Goal: Task Accomplishment & Management: Use online tool/utility

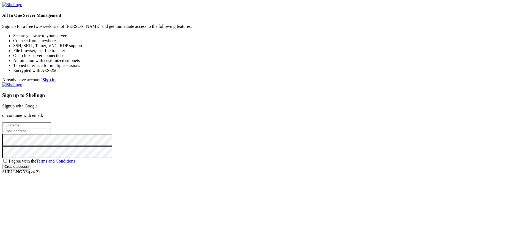
click at [38, 103] on link "Signup with Google" at bounding box center [19, 105] width 35 height 5
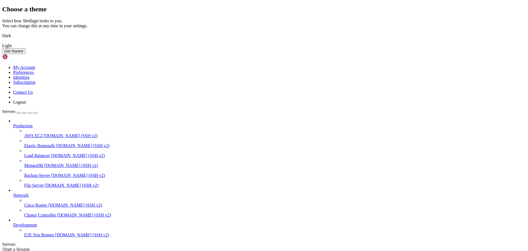
click at [2, 32] on img at bounding box center [2, 32] width 0 height 0
click at [25, 54] on button "Get Started" at bounding box center [13, 51] width 23 height 6
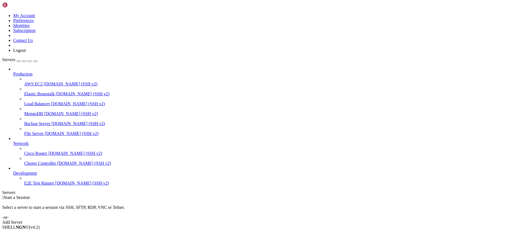
drag, startPoint x: 69, startPoint y: 52, endPoint x: 108, endPoint y: 53, distance: 39.1
click at [2, 195] on div at bounding box center [2, 195] width 0 height 0
click at [83, 131] on span "[DOMAIN_NAME] (SSH v2)" at bounding box center [72, 133] width 54 height 5
click at [315, 220] on div "Add Server" at bounding box center [264, 222] width 524 height 5
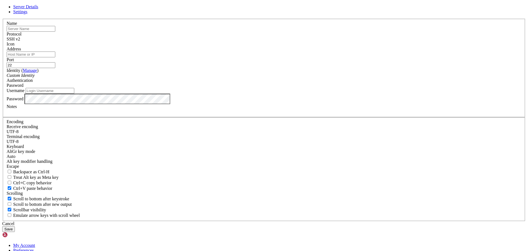
click at [55, 32] on input "text" at bounding box center [31, 29] width 49 height 6
drag, startPoint x: 231, startPoint y: 74, endPoint x: 175, endPoint y: 74, distance: 56.1
click at [175, 74] on div "Server Details Settings Name ssh -i "D:\Usuários\prps405095\ssh-key.key" ubunto…" at bounding box center [264, 117] width 524 height 227
click at [55, 32] on input "ubunto@[TECHNICAL_ID]" at bounding box center [31, 29] width 49 height 6
drag, startPoint x: 213, startPoint y: 75, endPoint x: 242, endPoint y: 75, distance: 29.5
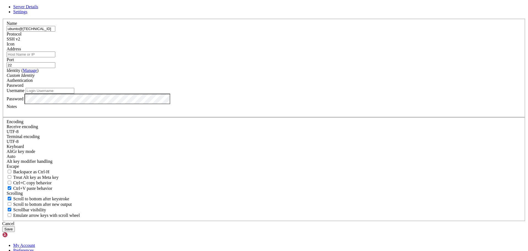
click at [55, 32] on input "ubunto@[TECHNICAL_ID]" at bounding box center [31, 29] width 49 height 6
type input "ubunto@[TECHNICAL_ID]"
click at [55, 57] on input "Address" at bounding box center [31, 54] width 49 height 6
paste input "[TECHNICAL_ID]"
type input "[TECHNICAL_ID]"
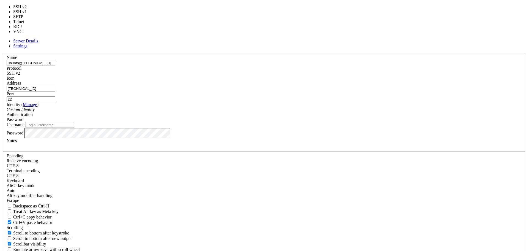
click at [297, 73] on div "SSH v2" at bounding box center [264, 73] width 515 height 5
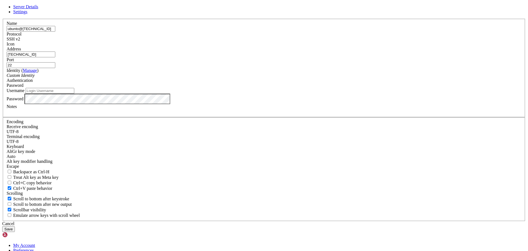
click at [23, 87] on span "Password" at bounding box center [15, 85] width 17 height 5
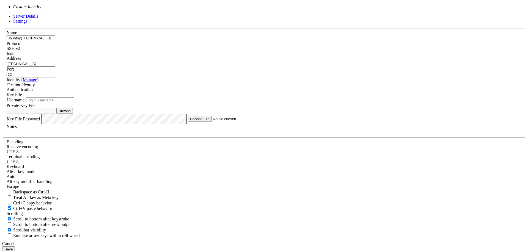
click at [246, 87] on div "Custom Identity" at bounding box center [264, 84] width 515 height 5
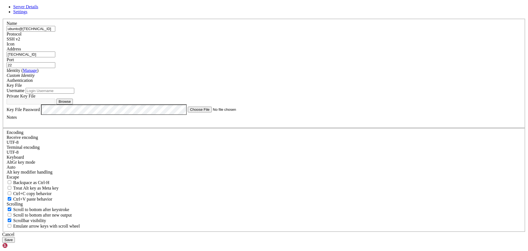
click at [246, 78] on div "Custom Identity" at bounding box center [264, 75] width 515 height 5
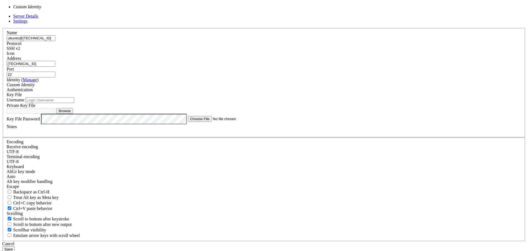
click at [295, 97] on div "Authentication Key File" at bounding box center [264, 92] width 515 height 10
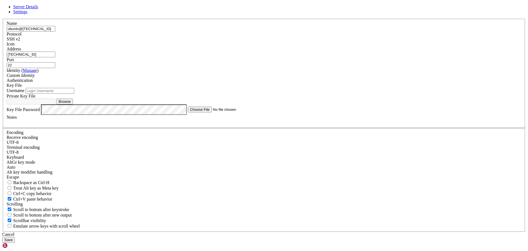
click at [304, 88] on div "Key File" at bounding box center [264, 85] width 515 height 5
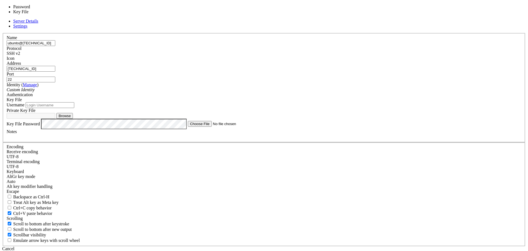
click at [304, 102] on div "Key File" at bounding box center [264, 99] width 515 height 5
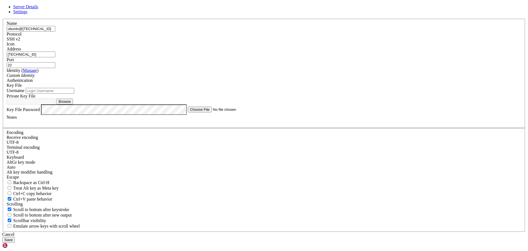
click at [73, 104] on button "Browse" at bounding box center [64, 101] width 17 height 6
type input "ssh-key.key"
click at [229, 115] on div "Key File Password" at bounding box center [264, 109] width 515 height 10
click at [40, 111] on label "Key File Password" at bounding box center [23, 109] width 33 height 5
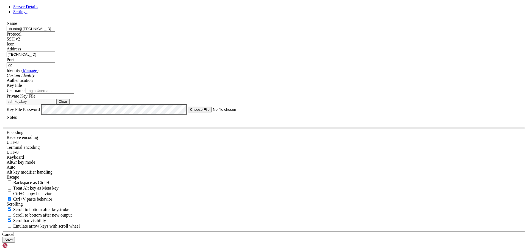
click at [213, 125] on div at bounding box center [264, 122] width 515 height 5
click at [74, 94] on input "Username" at bounding box center [50, 91] width 49 height 6
type input "ubunto"
click at [55, 32] on input "ubunto@[TECHNICAL_ID]" at bounding box center [31, 29] width 49 height 6
type input "[TECHNICAL_ID]"
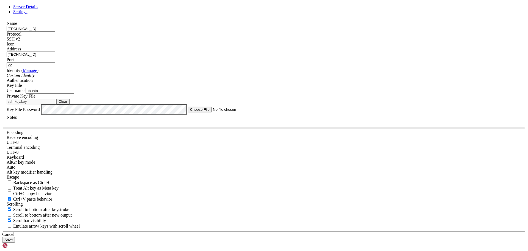
click at [55, 57] on input "[TECHNICAL_ID]" at bounding box center [31, 54] width 49 height 6
click at [220, 32] on div "Name [TECHNICAL_ID]" at bounding box center [264, 26] width 515 height 11
click at [55, 32] on input "[TECHNICAL_ID]" at bounding box center [31, 29] width 49 height 6
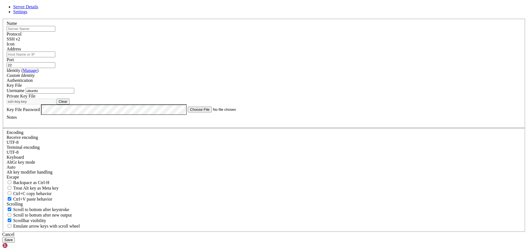
click at [55, 57] on input "Address" at bounding box center [31, 54] width 49 height 6
click at [55, 32] on input "text" at bounding box center [31, 29] width 49 height 6
type input "[PERSON_NAME]"
click at [55, 57] on input "Address" at bounding box center [31, 54] width 49 height 6
paste input "[TECHNICAL_ID]"
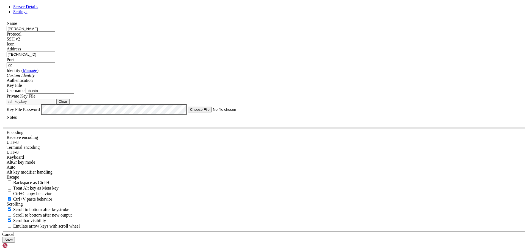
type input "[TECHNICAL_ID]"
click at [15, 237] on button "Save" at bounding box center [8, 240] width 13 height 6
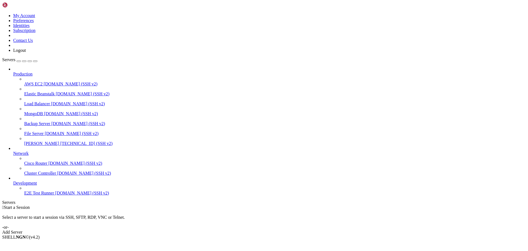
click at [62, 141] on span "[TECHNICAL_ID] (SSH v2)" at bounding box center [86, 143] width 52 height 5
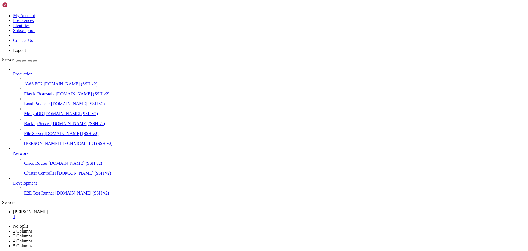
drag, startPoint x: 317, startPoint y: 83, endPoint x: 193, endPoint y: 46, distance: 129.9
drag, startPoint x: 409, startPoint y: 53, endPoint x: 433, endPoint y: 46, distance: 25.0
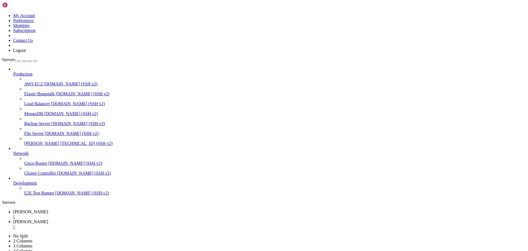
click at [157, 224] on div "" at bounding box center [269, 226] width 513 height 5
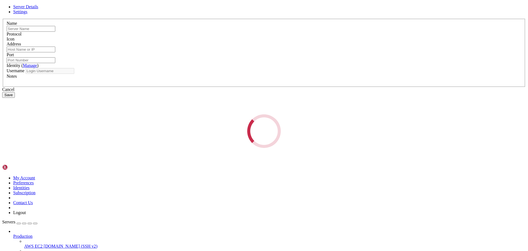
type input "[PERSON_NAME]"
type input "[TECHNICAL_ID]"
type input "22"
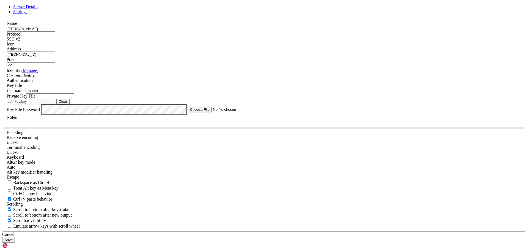
click at [305, 42] on div "SSH v2" at bounding box center [264, 39] width 515 height 5
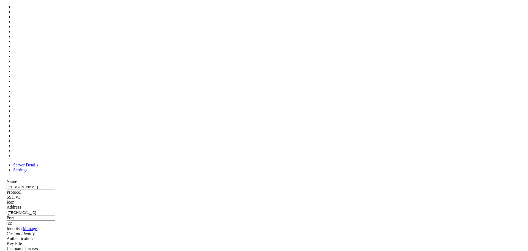
click at [330, 204] on div at bounding box center [264, 204] width 515 height 0
click at [33, 236] on label "Authentication" at bounding box center [20, 238] width 26 height 5
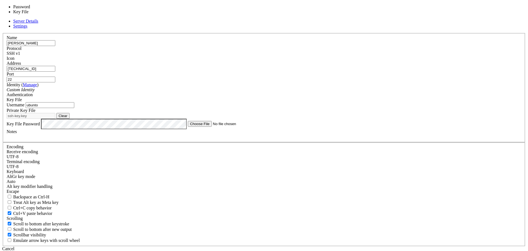
click at [307, 102] on div "Key File" at bounding box center [264, 99] width 515 height 5
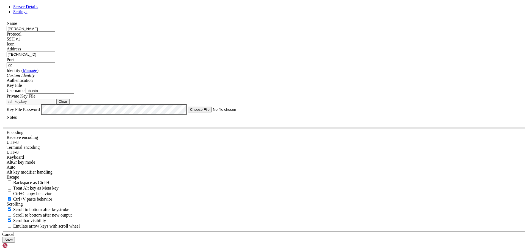
click at [307, 88] on div "Key File" at bounding box center [264, 85] width 515 height 5
click at [74, 94] on input "ubunto" at bounding box center [50, 91] width 49 height 6
type input "ubuntu"
click at [15, 237] on button "Save" at bounding box center [8, 240] width 13 height 6
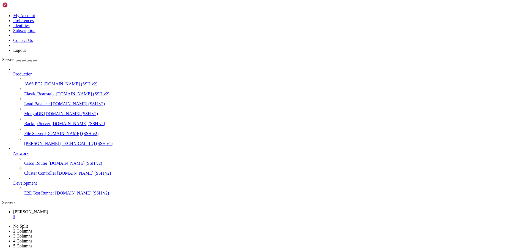
click at [62, 141] on span "[TECHNICAL_ID] (SSH v1)" at bounding box center [86, 143] width 52 height 5
click at [45, 131] on span "[DOMAIN_NAME] (SSH v2)" at bounding box center [72, 133] width 54 height 5
click at [80, 141] on span "[TECHNICAL_ID] (SSH v1)" at bounding box center [86, 143] width 52 height 5
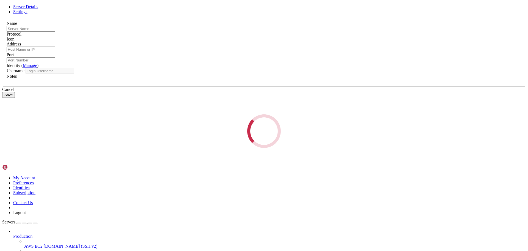
type input "[PERSON_NAME]"
type input "[TECHNICAL_ID]"
type input "22"
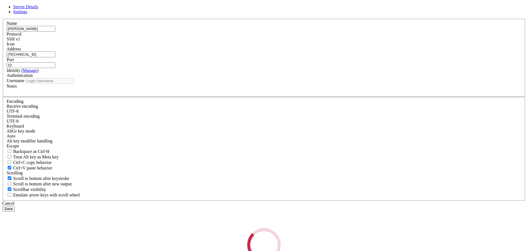
type input "ubuntu"
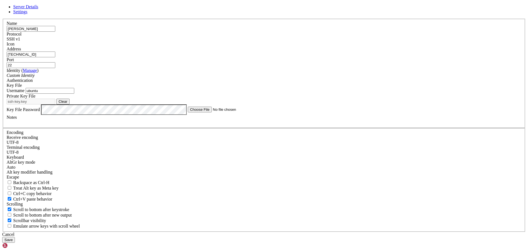
click at [305, 42] on div "SSH v1" at bounding box center [264, 39] width 515 height 5
click at [15, 237] on button "Save" at bounding box center [8, 240] width 13 height 6
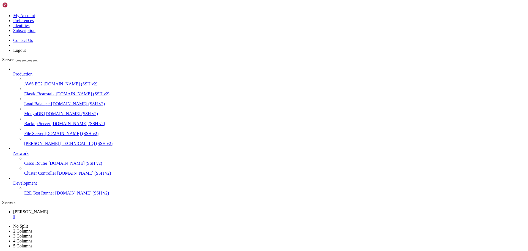
click at [81, 131] on link "File Server [DOMAIN_NAME] (SSH v2)" at bounding box center [275, 133] width 502 height 5
click at [59, 141] on span "[PERSON_NAME]" at bounding box center [41, 143] width 35 height 5
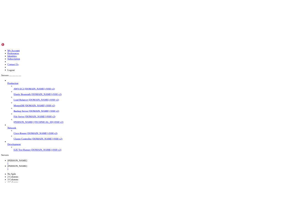
scroll to position [0, 0]
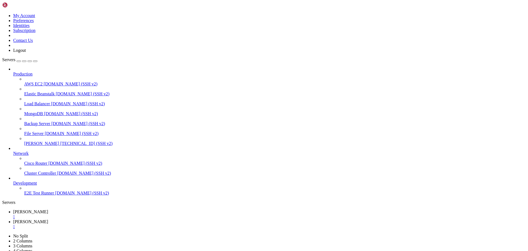
click at [130, 214] on div "" at bounding box center [269, 216] width 513 height 5
